Goal: Unclear: Browse casually

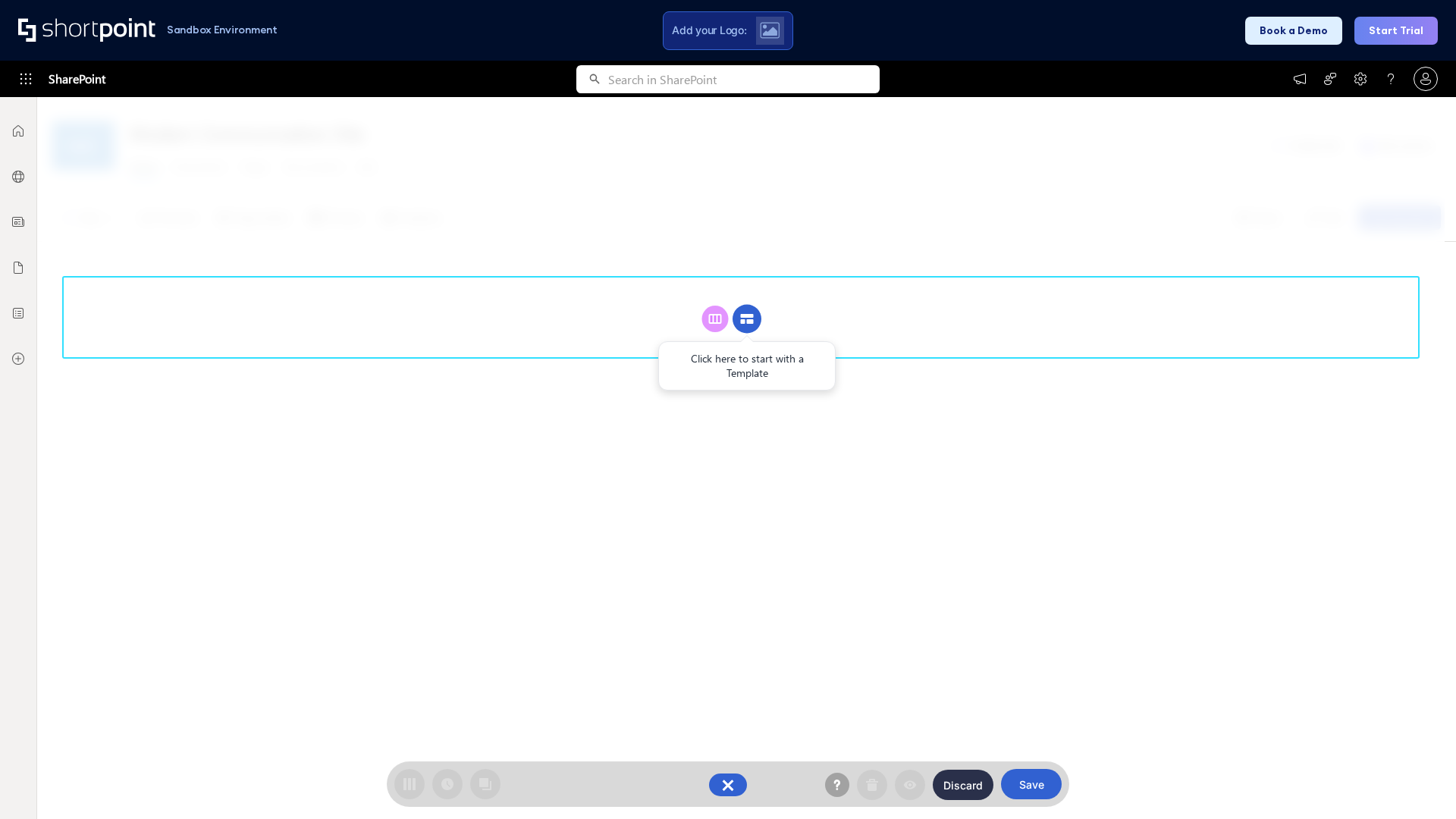
click at [747, 305] on circle at bounding box center [747, 319] width 29 height 29
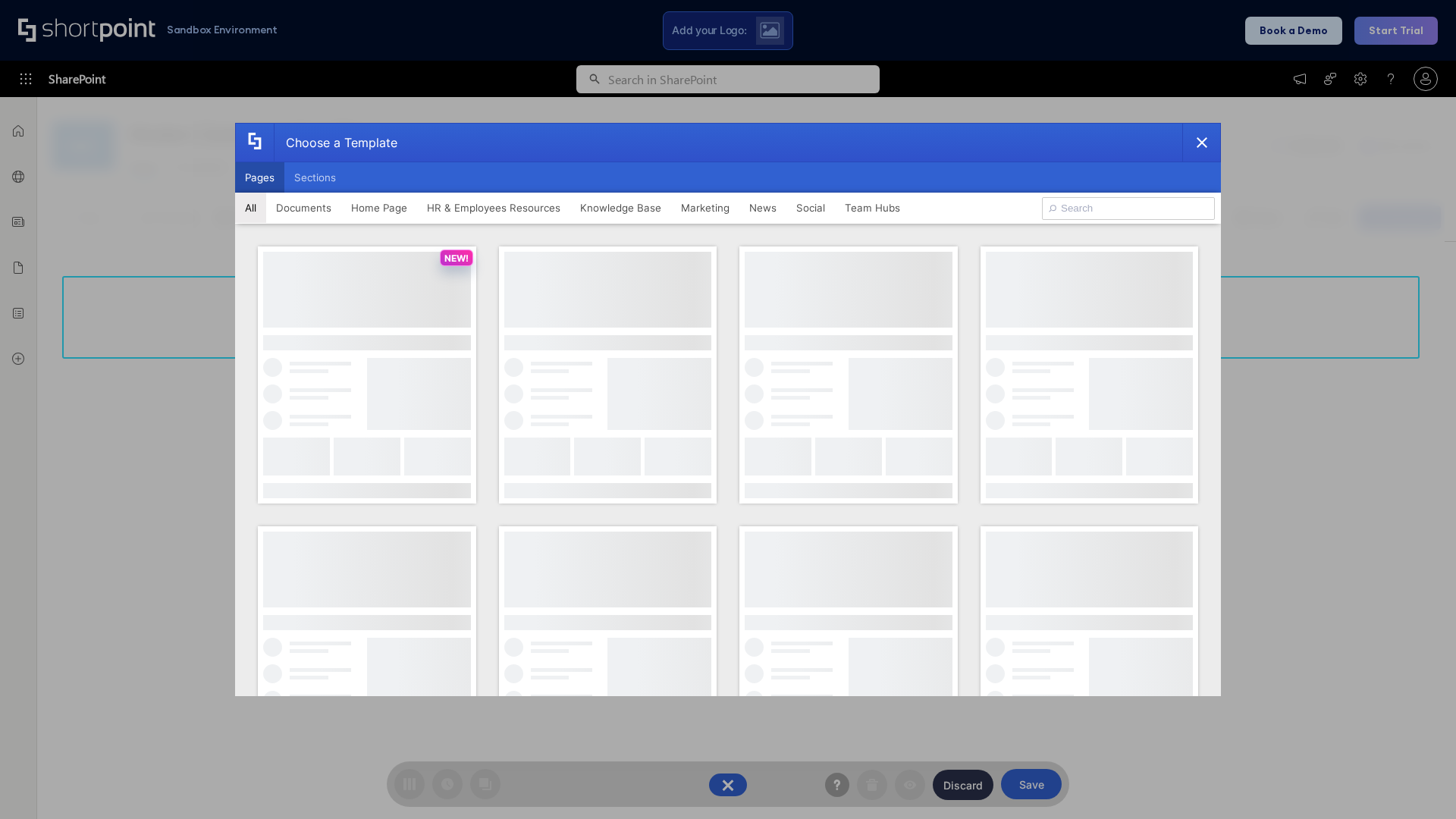
scroll to position [208, 0]
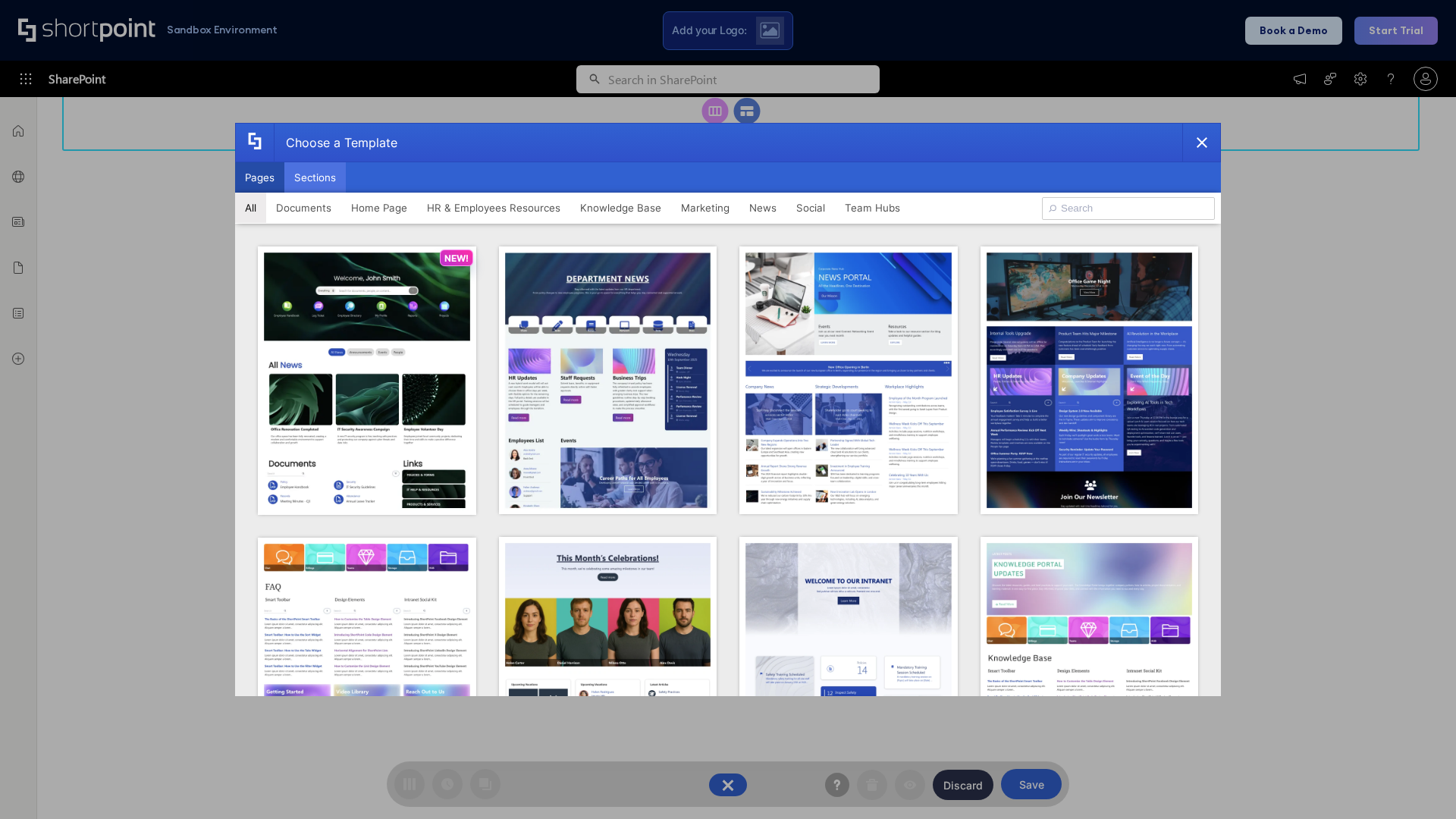
click at [315, 178] on button "Sections" at bounding box center [315, 178] width 62 height 30
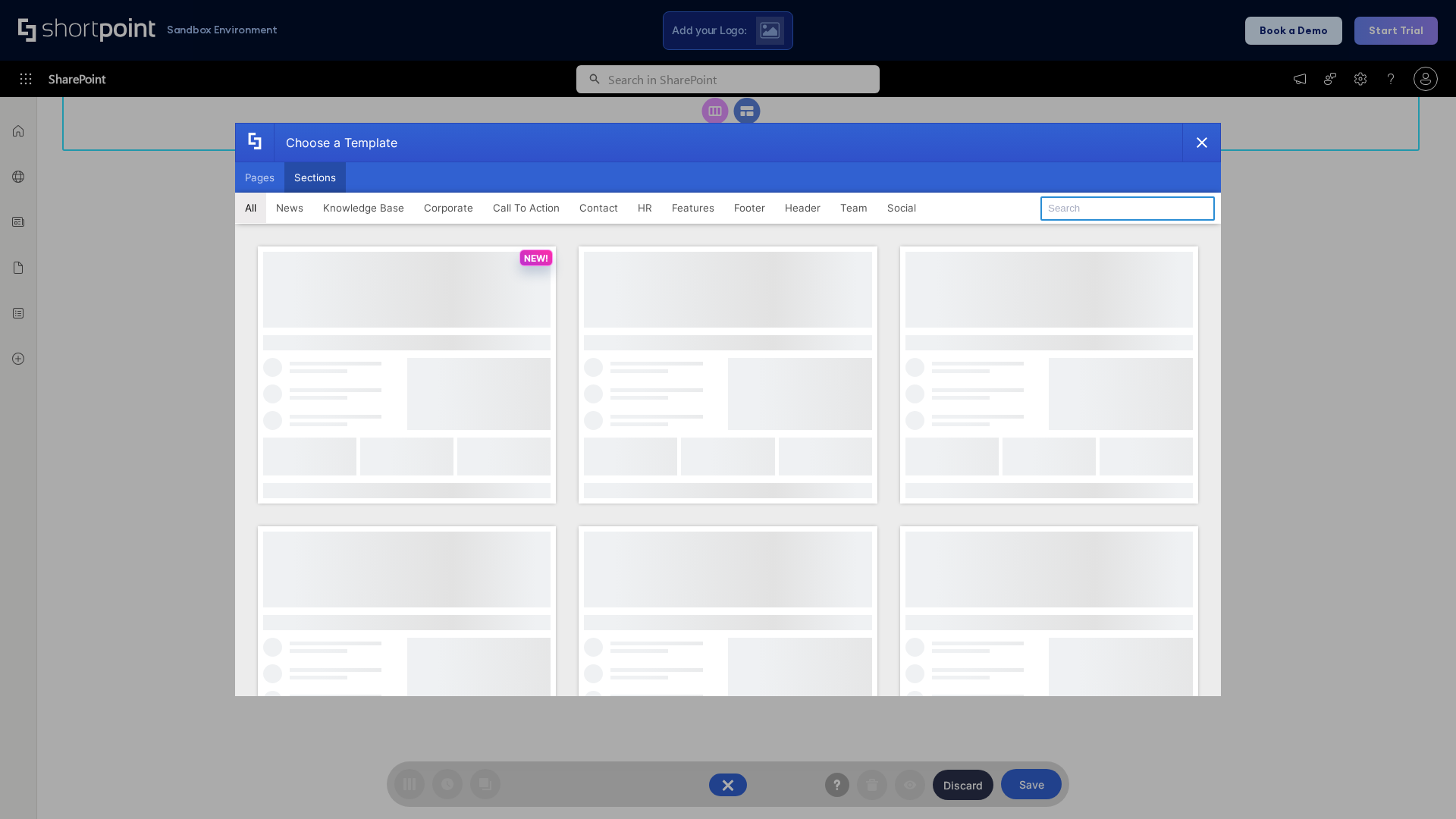
type input "Teammate 1"
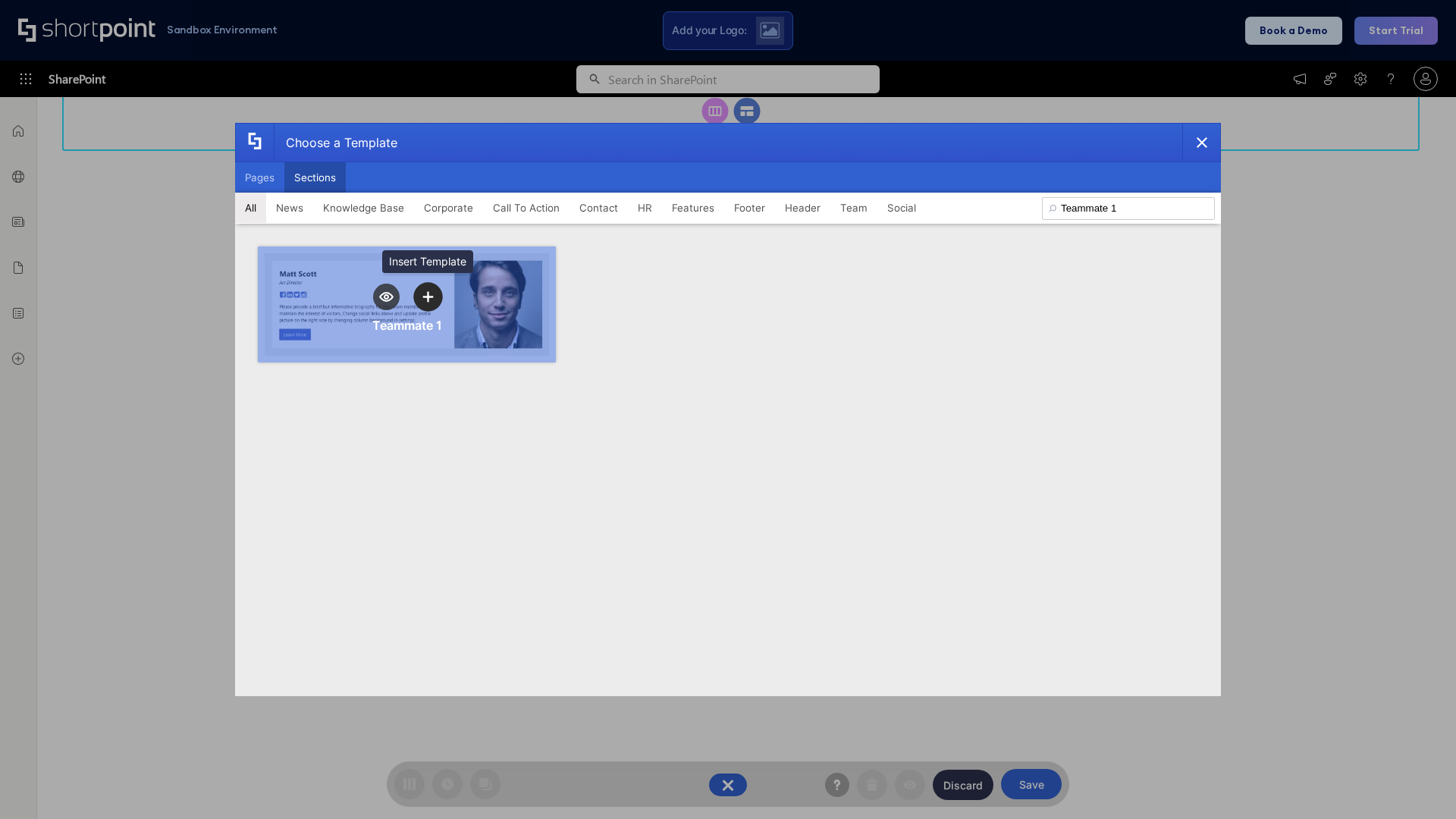
click at [427, 296] on icon "template selector" at bounding box center [427, 296] width 11 height 11
